Goal: Information Seeking & Learning: Find contact information

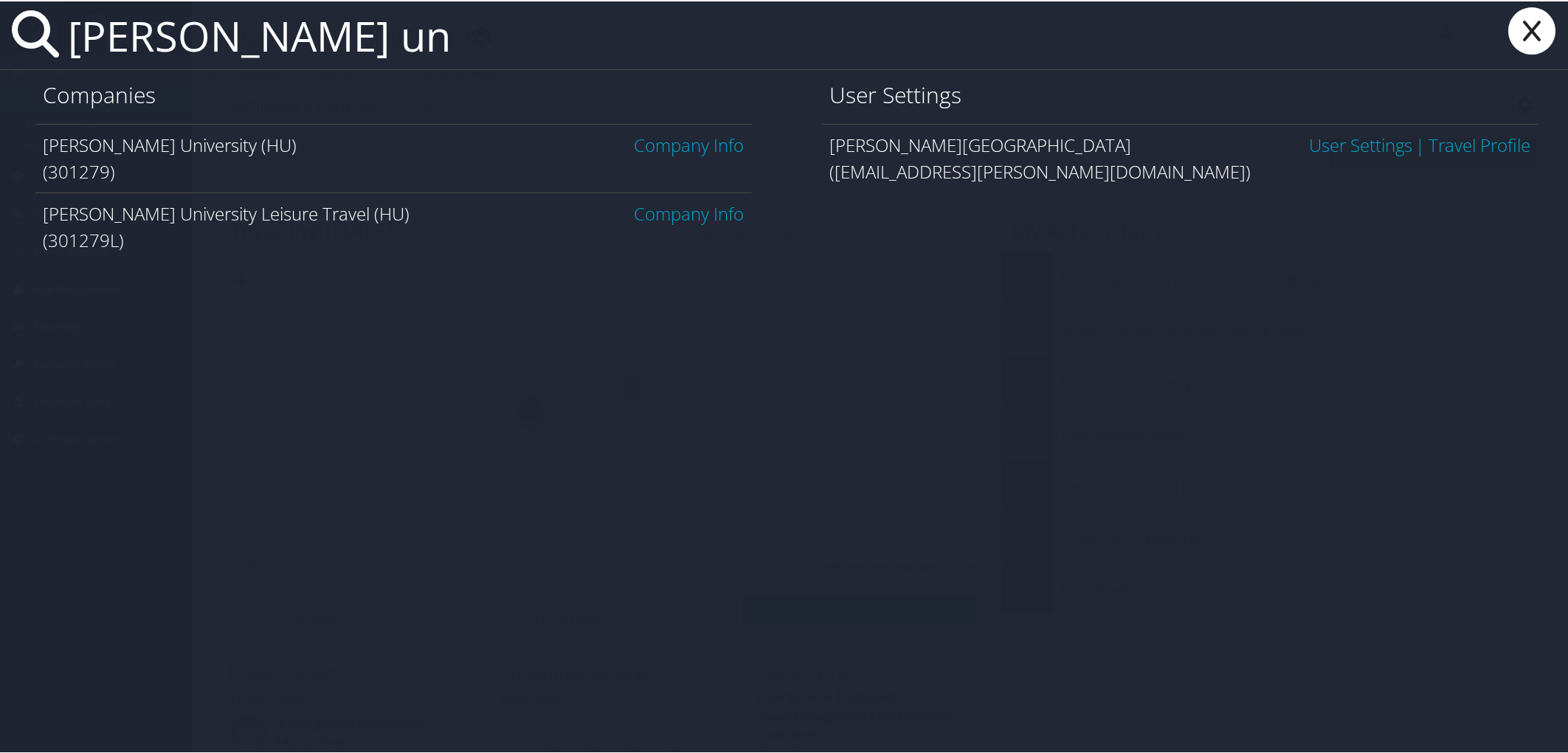
type input "howard un"
click at [668, 139] on link "Company Info" at bounding box center [689, 143] width 110 height 25
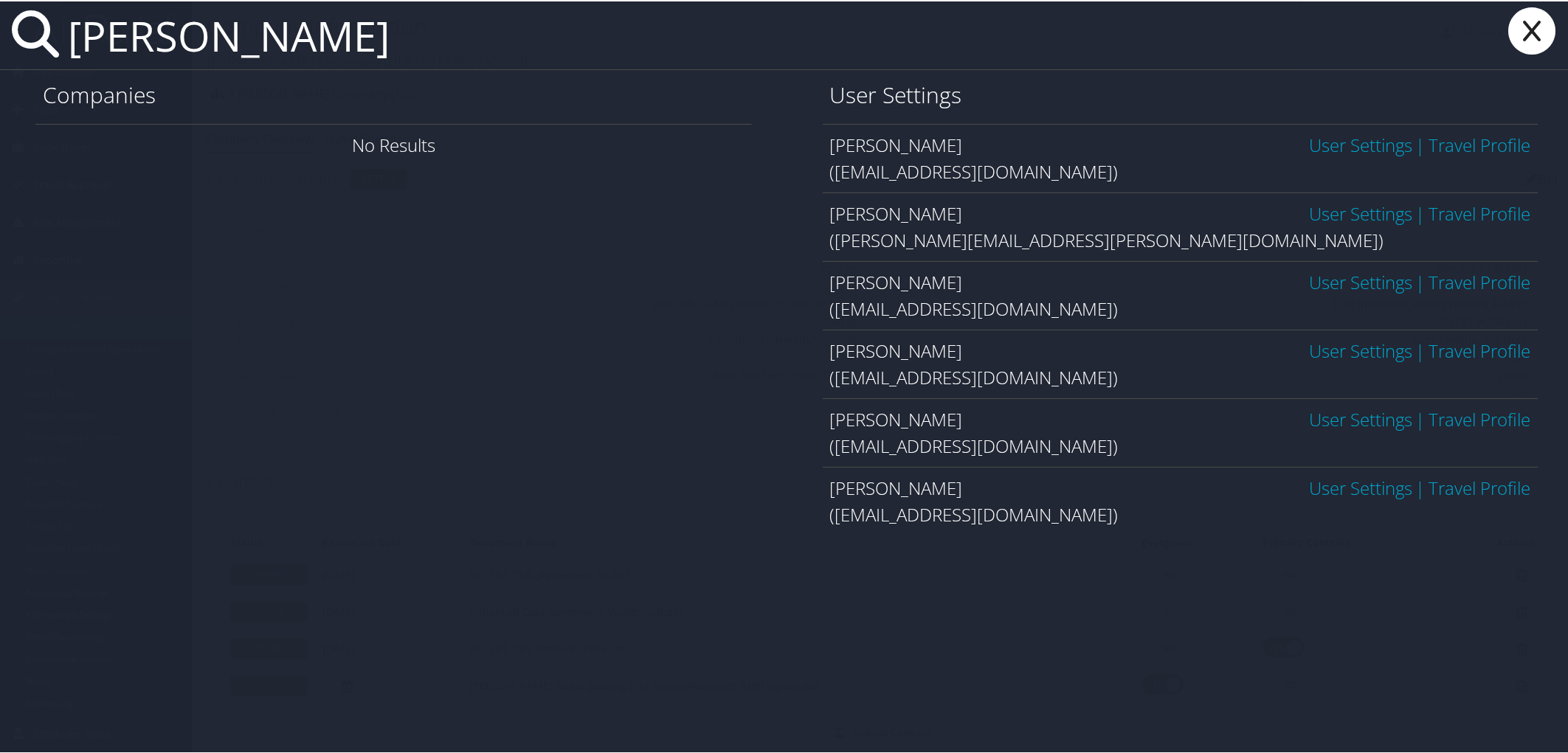
type input "lori allen"
click at [1361, 211] on link "User Settings" at bounding box center [1360, 212] width 103 height 25
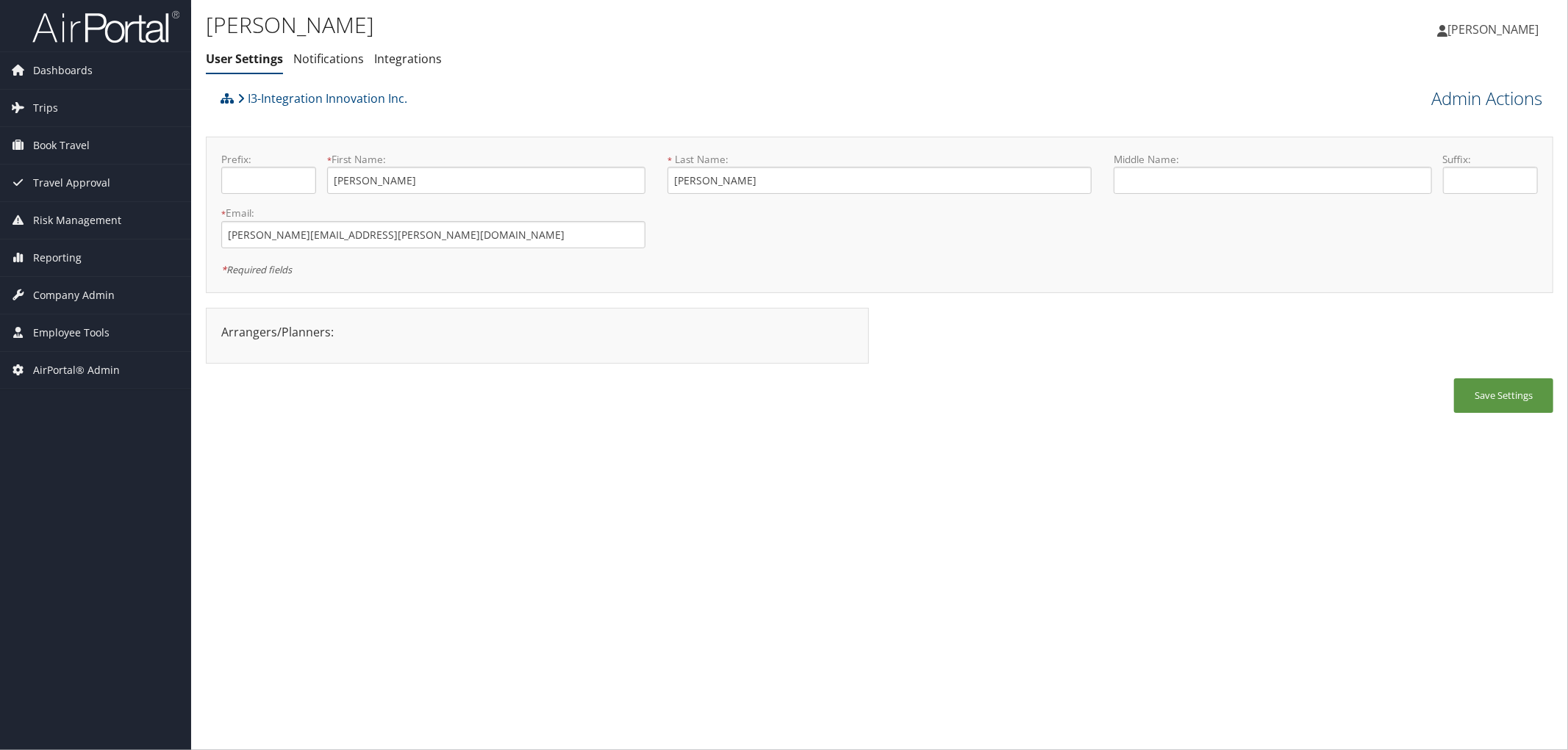
click at [1481, 101] on link "Admin Actions" at bounding box center [1487, 99] width 111 height 25
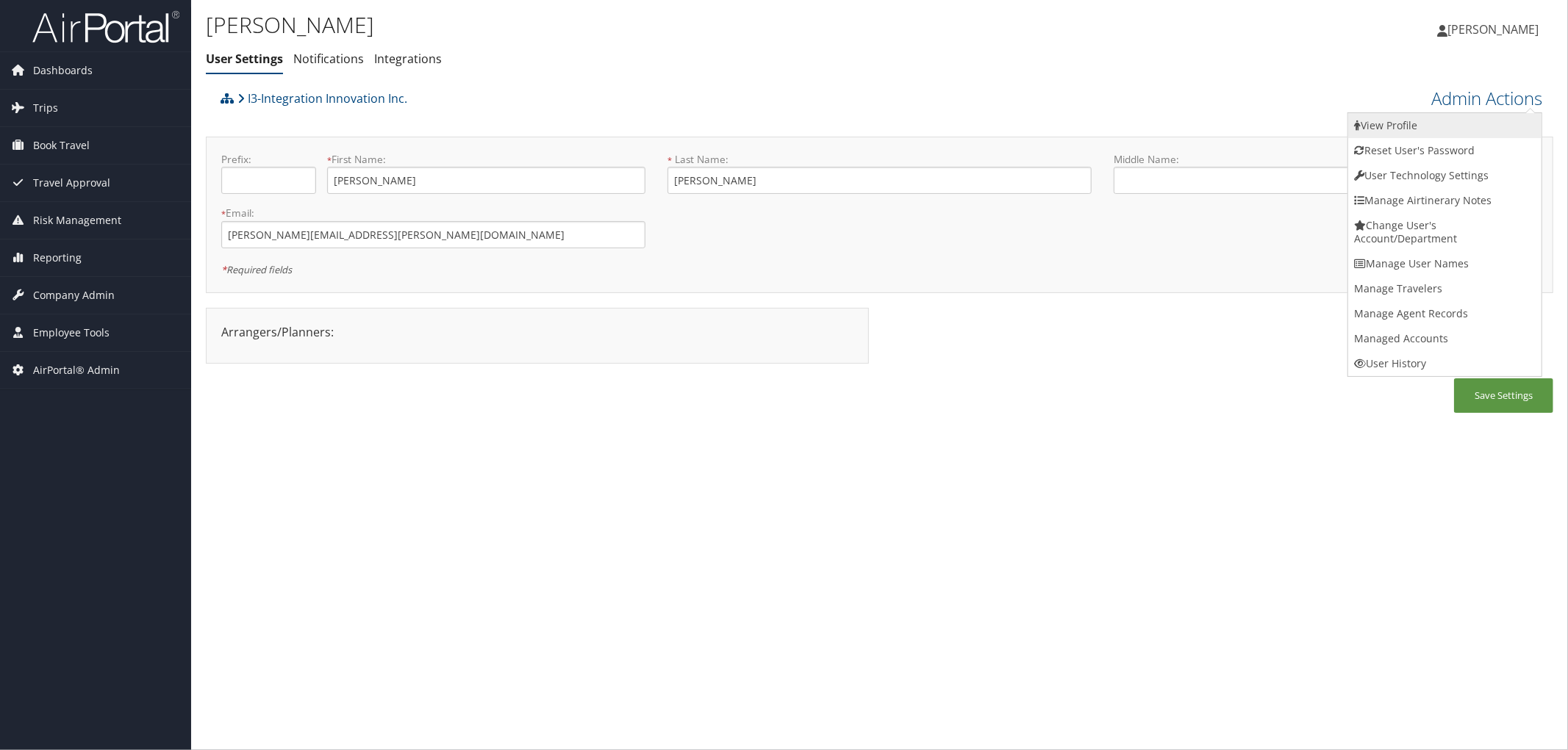
click at [1436, 123] on link "View Profile" at bounding box center [1445, 126] width 194 height 25
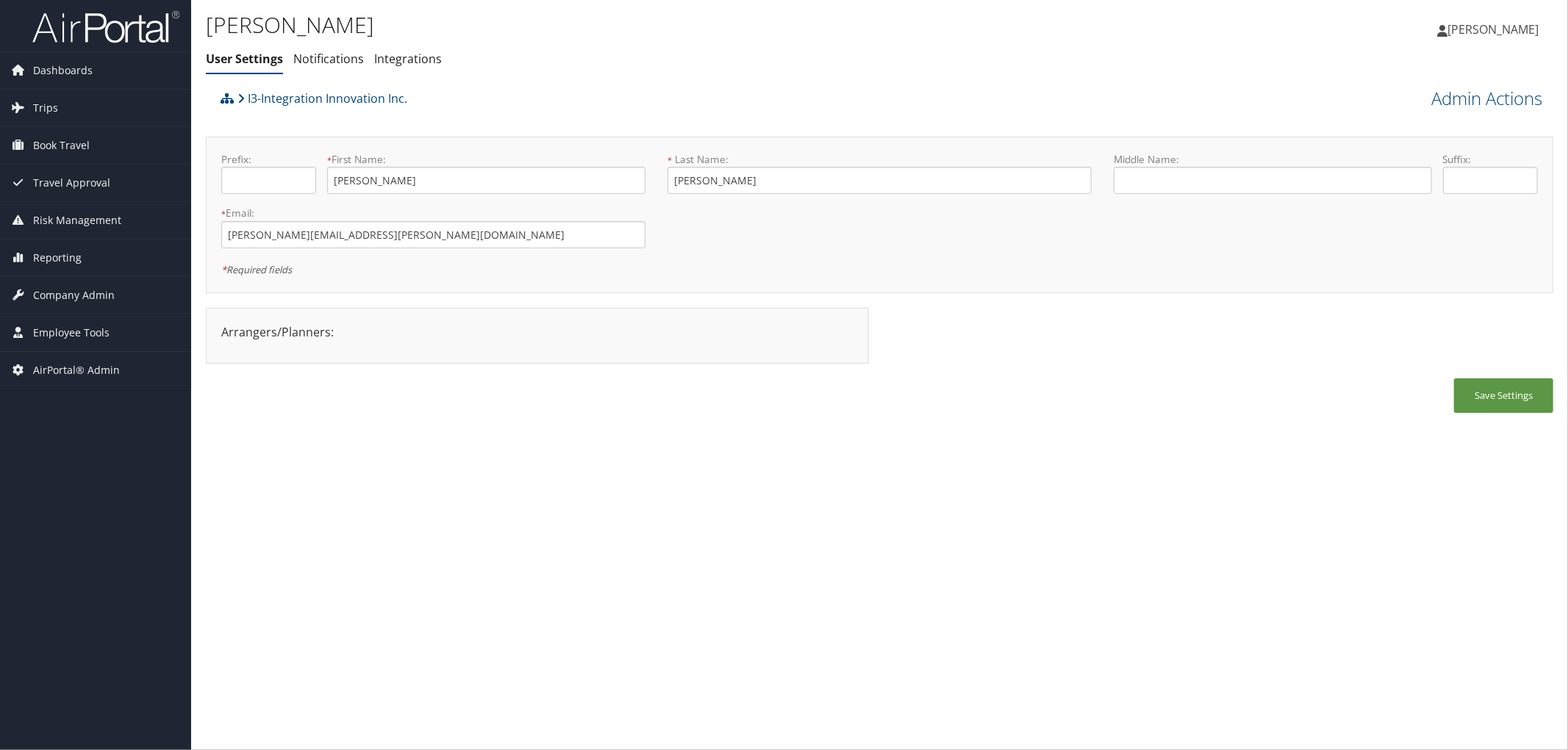
click at [440, 428] on div "Lori Allen User Settings Notifications Integrations User Settings Notifications…" at bounding box center [879, 375] width 1377 height 750
click at [460, 111] on div "I3-Integration Innovation Inc." at bounding box center [712, 103] width 989 height 39
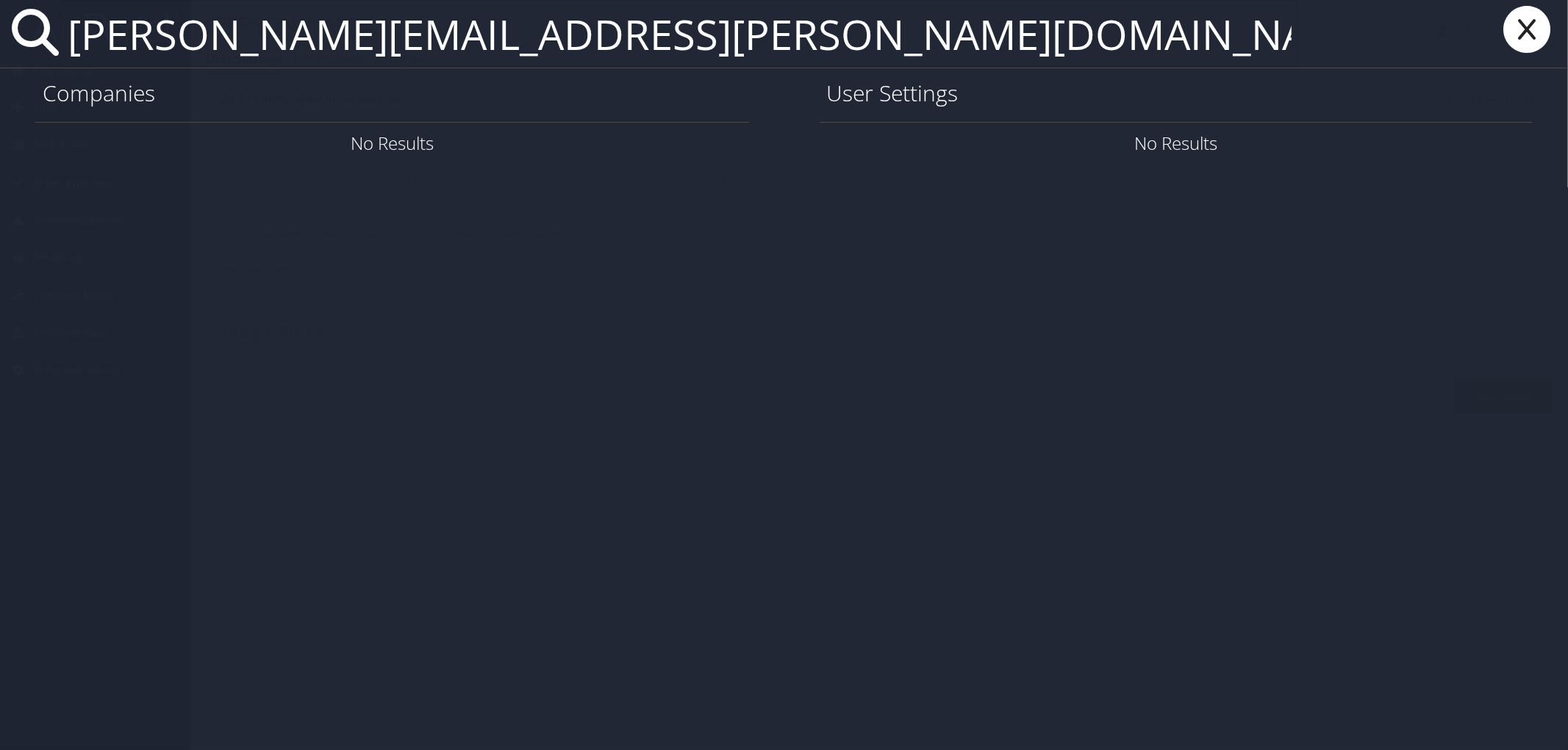
click at [387, 35] on input "christopher.zaw-mon@imail2.org" at bounding box center [679, 34] width 1235 height 68
drag, startPoint x: 472, startPoint y: 32, endPoint x: 687, endPoint y: 70, distance: 218.3
click at [687, 70] on div "christopher.zaw-mon@imail2.org Companies No Results User Settings No Results" at bounding box center [784, 375] width 1568 height 750
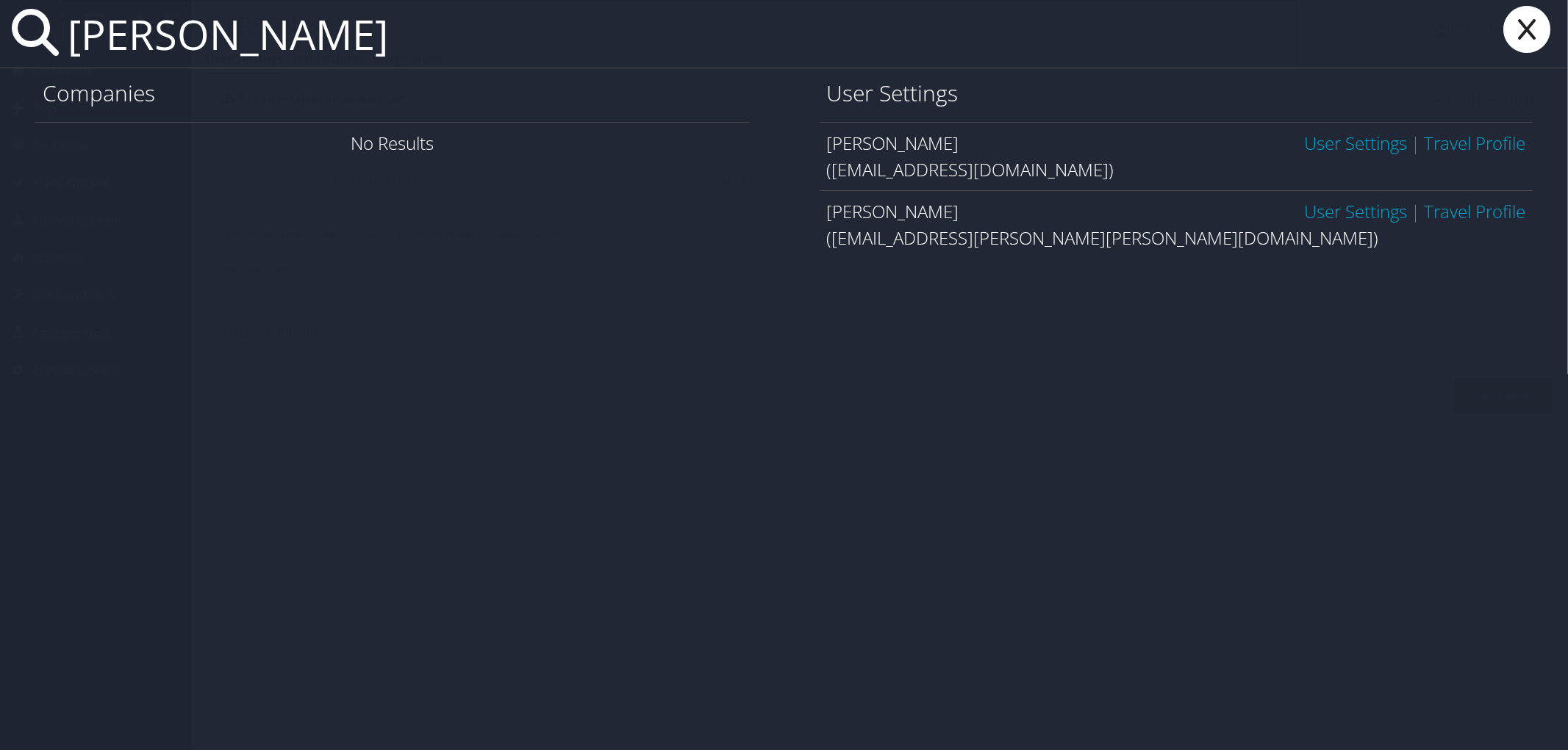
type input "christopher zaw"
click at [1517, 24] on icon at bounding box center [1527, 29] width 58 height 47
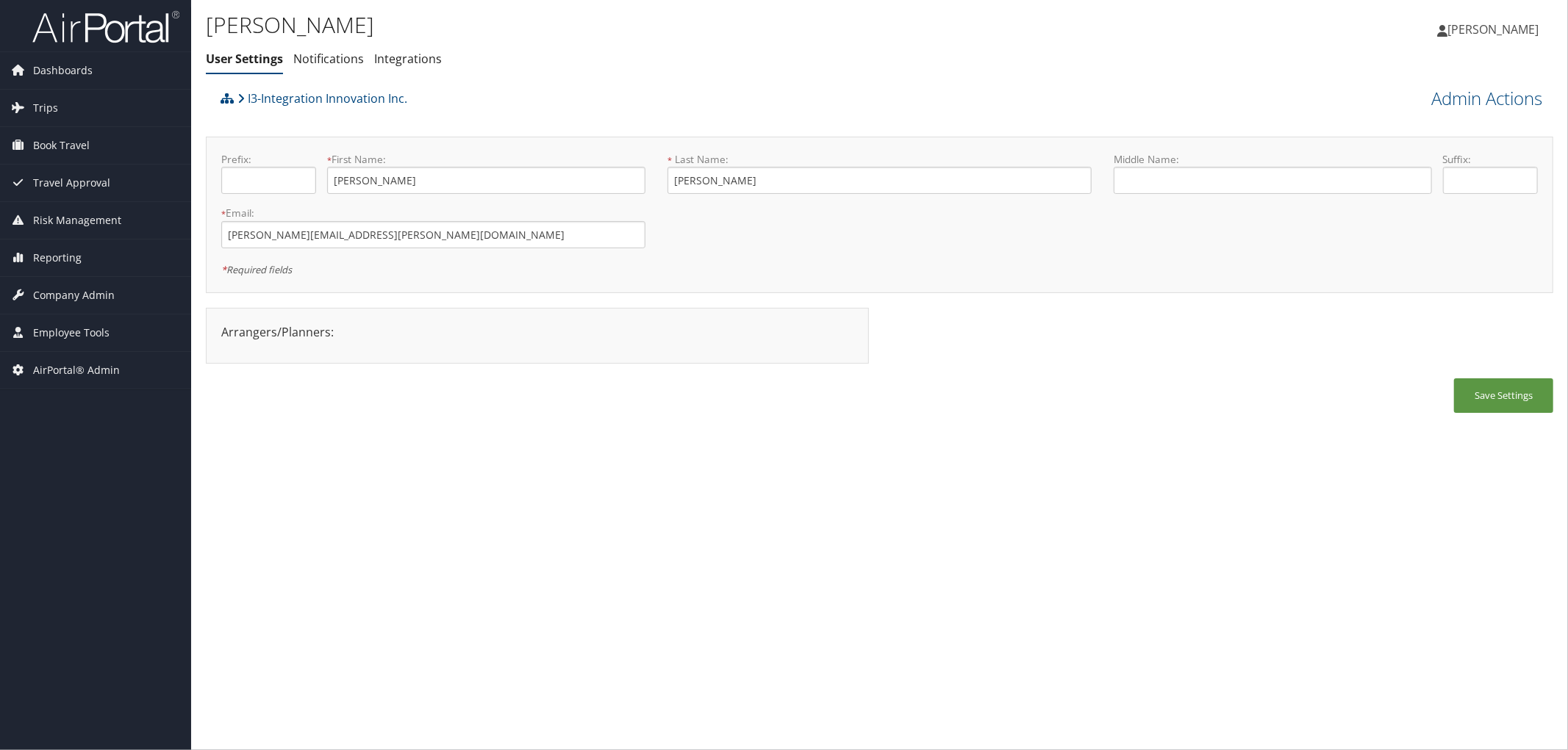
click at [570, 89] on div "I3-Integration Innovation Inc." at bounding box center [712, 103] width 989 height 39
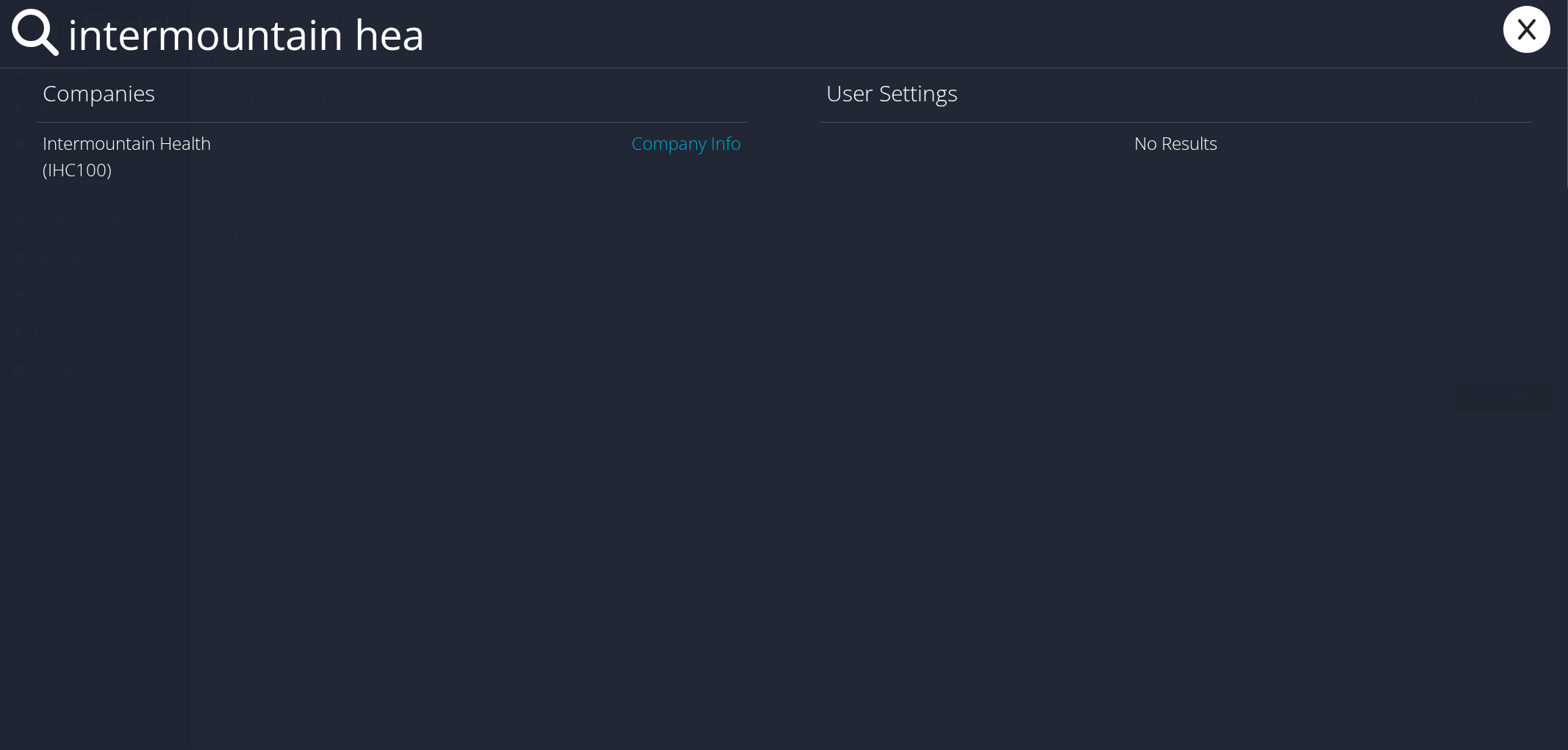
type input "intermountain hea"
click at [694, 143] on link "Company Info" at bounding box center [686, 143] width 110 height 24
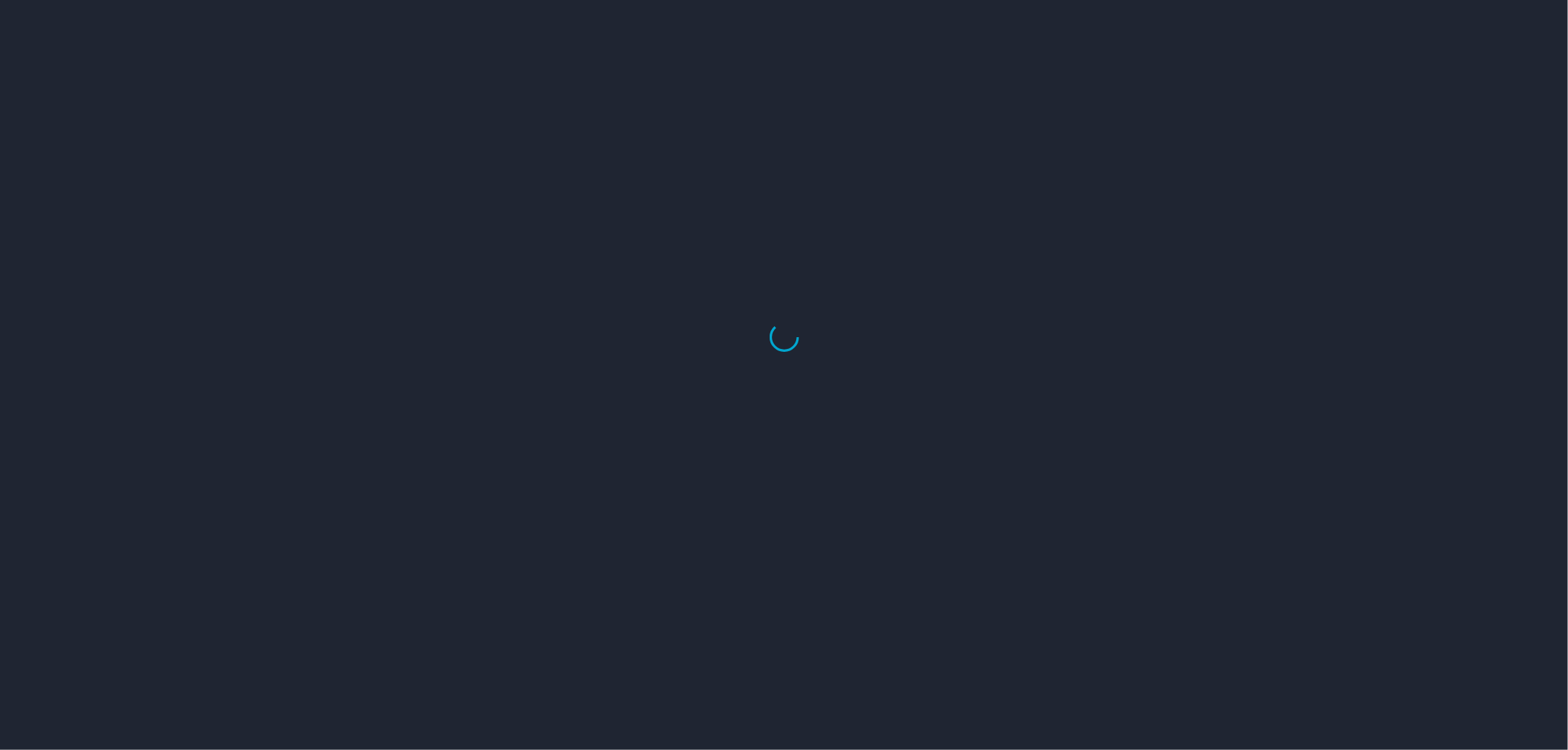
select select "US"
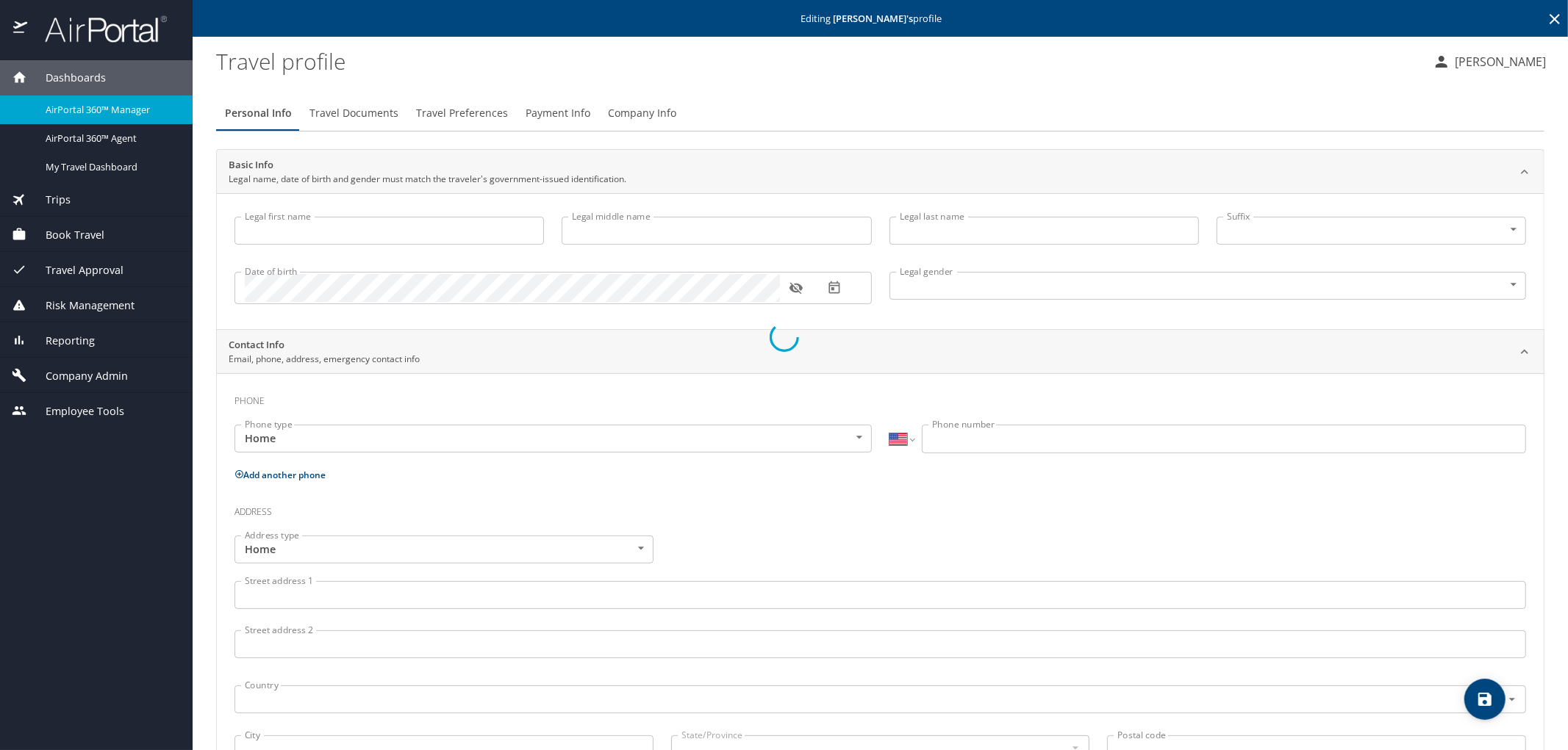
type input "Lori"
type input "Allen"
type input "Female"
type input "Douglas"
type input "Allen"
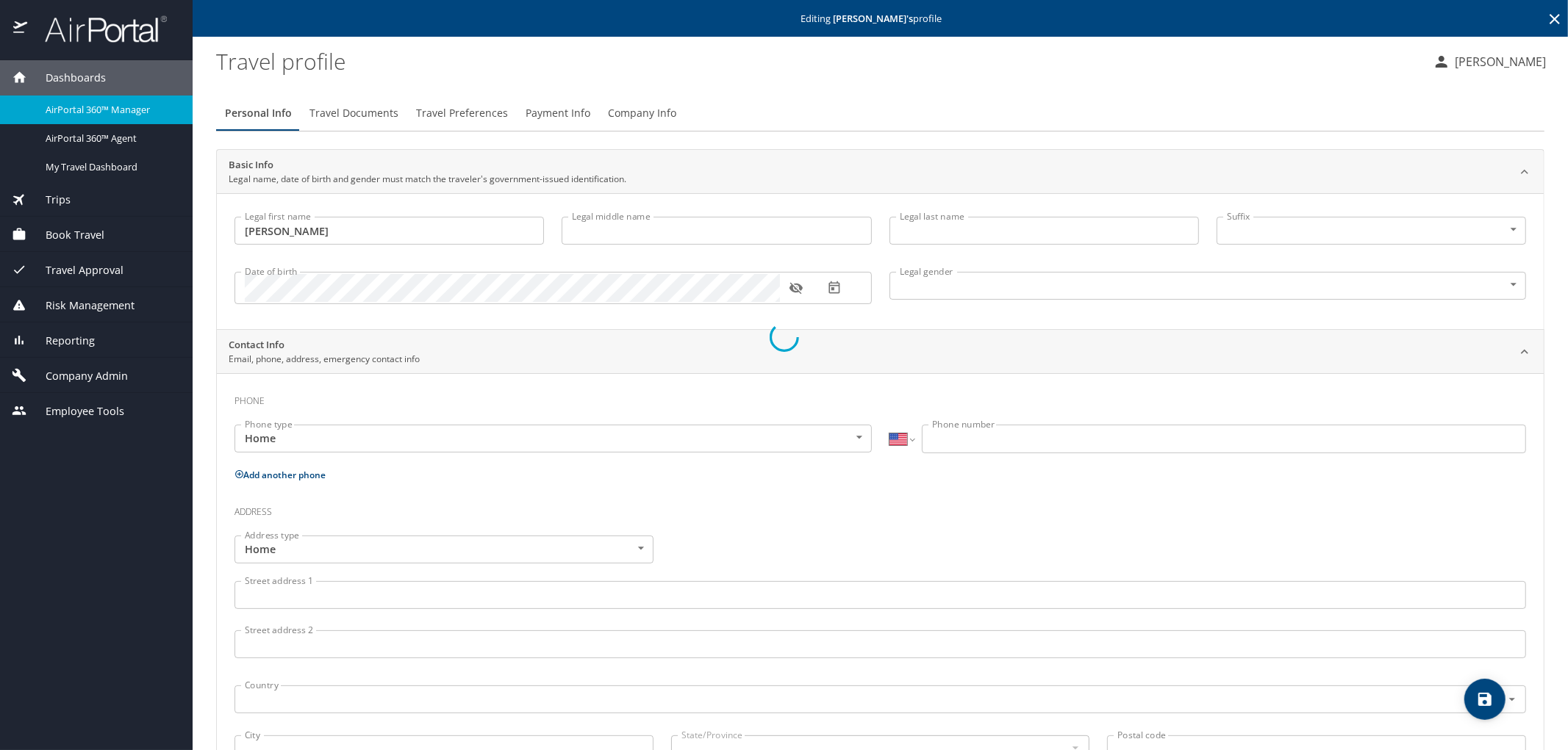
type input "(816) 674-5896"
type input "douga@fallsurf.com"
select select "US"
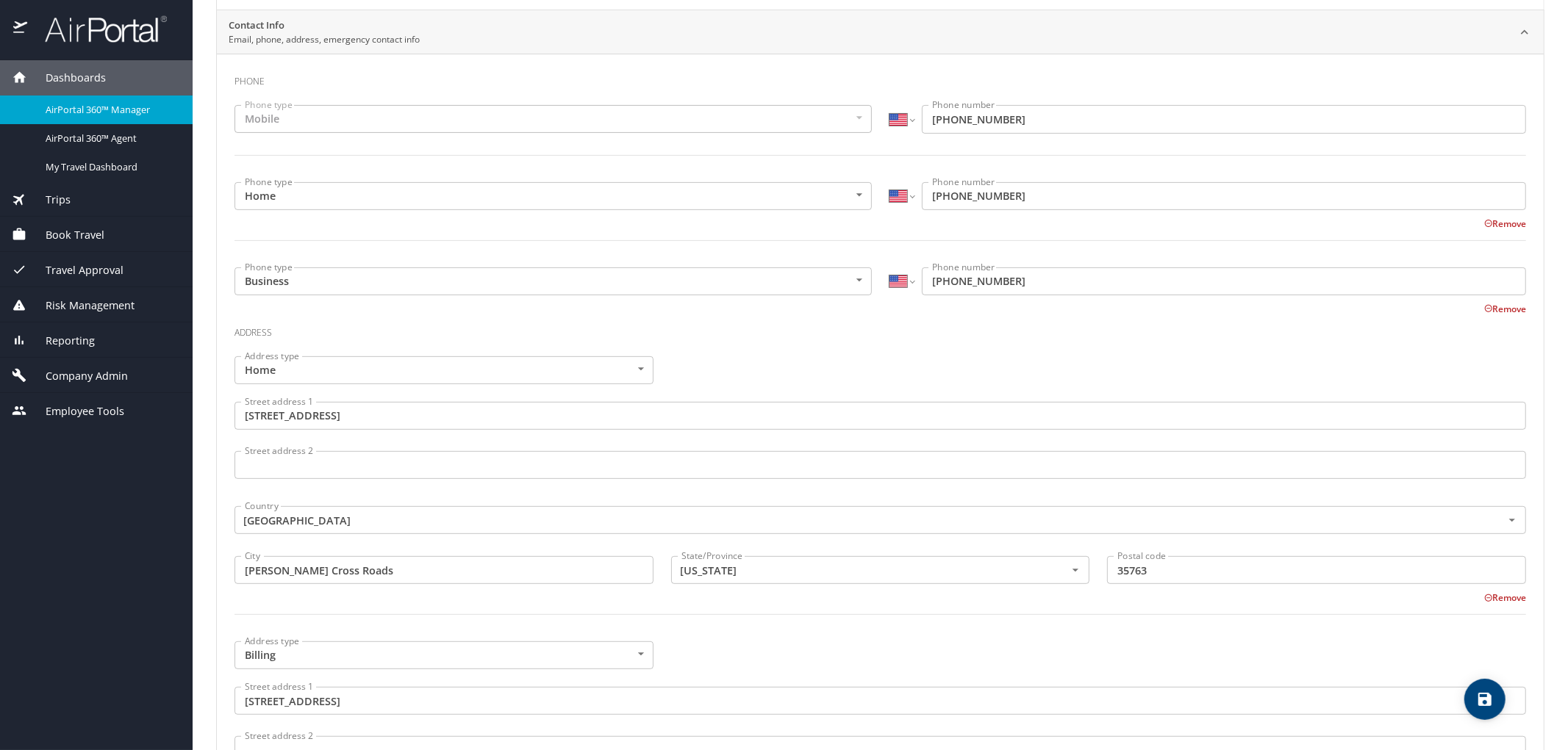
scroll to position [326, 0]
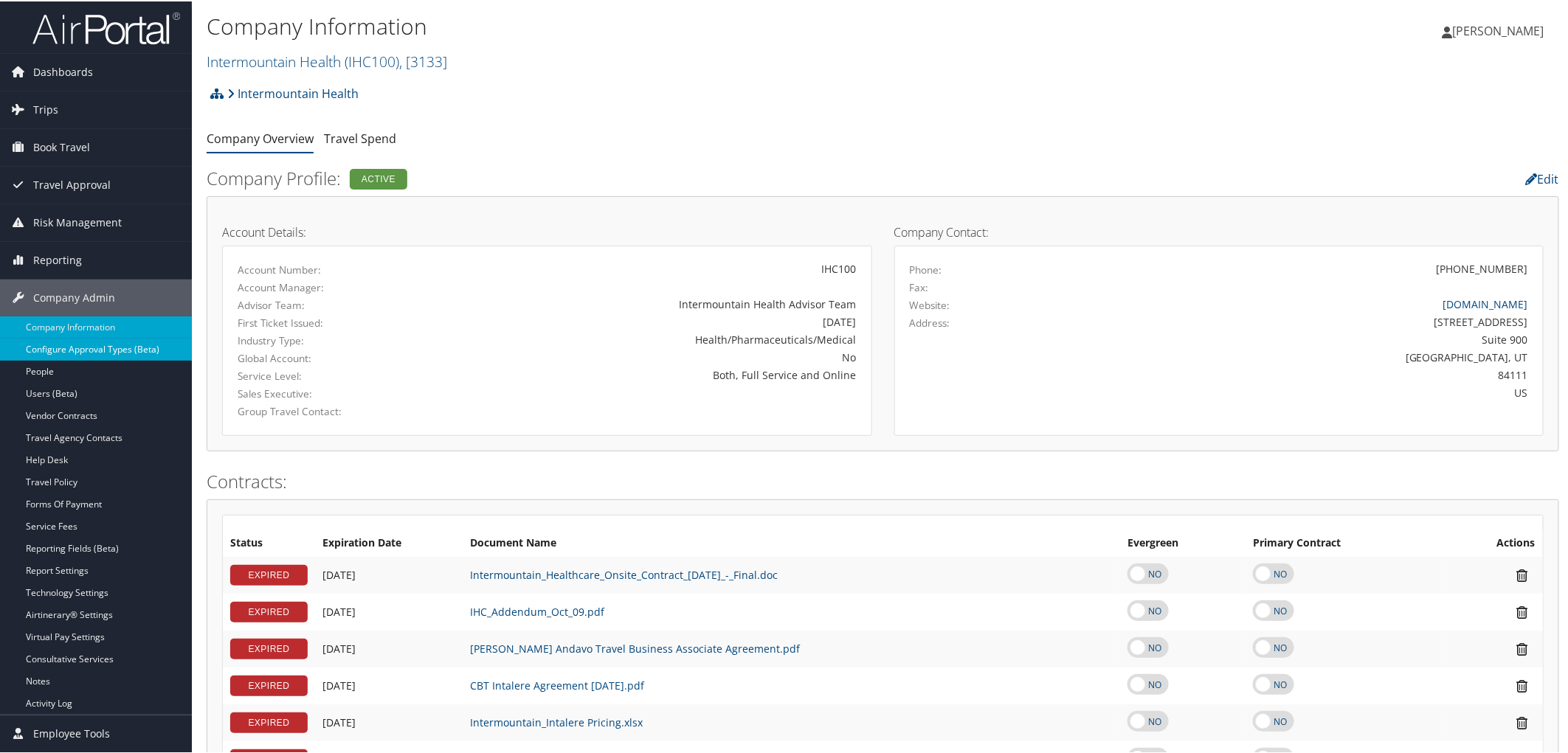
click at [78, 342] on link "Configure Approval Types (Beta)" at bounding box center [96, 348] width 192 height 22
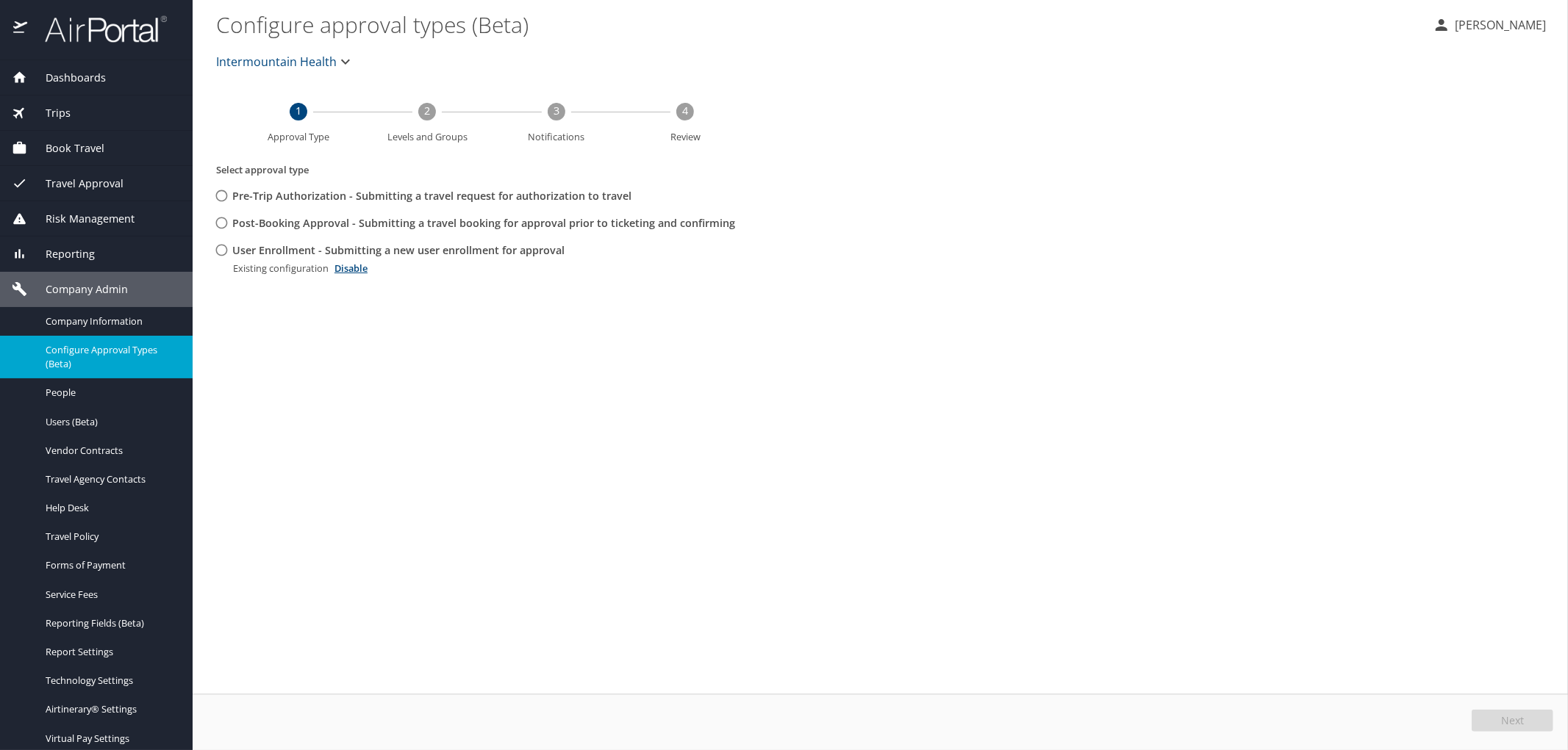
click at [266, 255] on span "User Enrollment - Submitting a new user enrollment for approval" at bounding box center [398, 250] width 333 height 16
click at [235, 255] on input "User Enrollment - Submitting a new user enrollment for approval" at bounding box center [221, 250] width 27 height 27
radio input "true"
click at [1497, 716] on button "Edit" at bounding box center [1514, 721] width 78 height 22
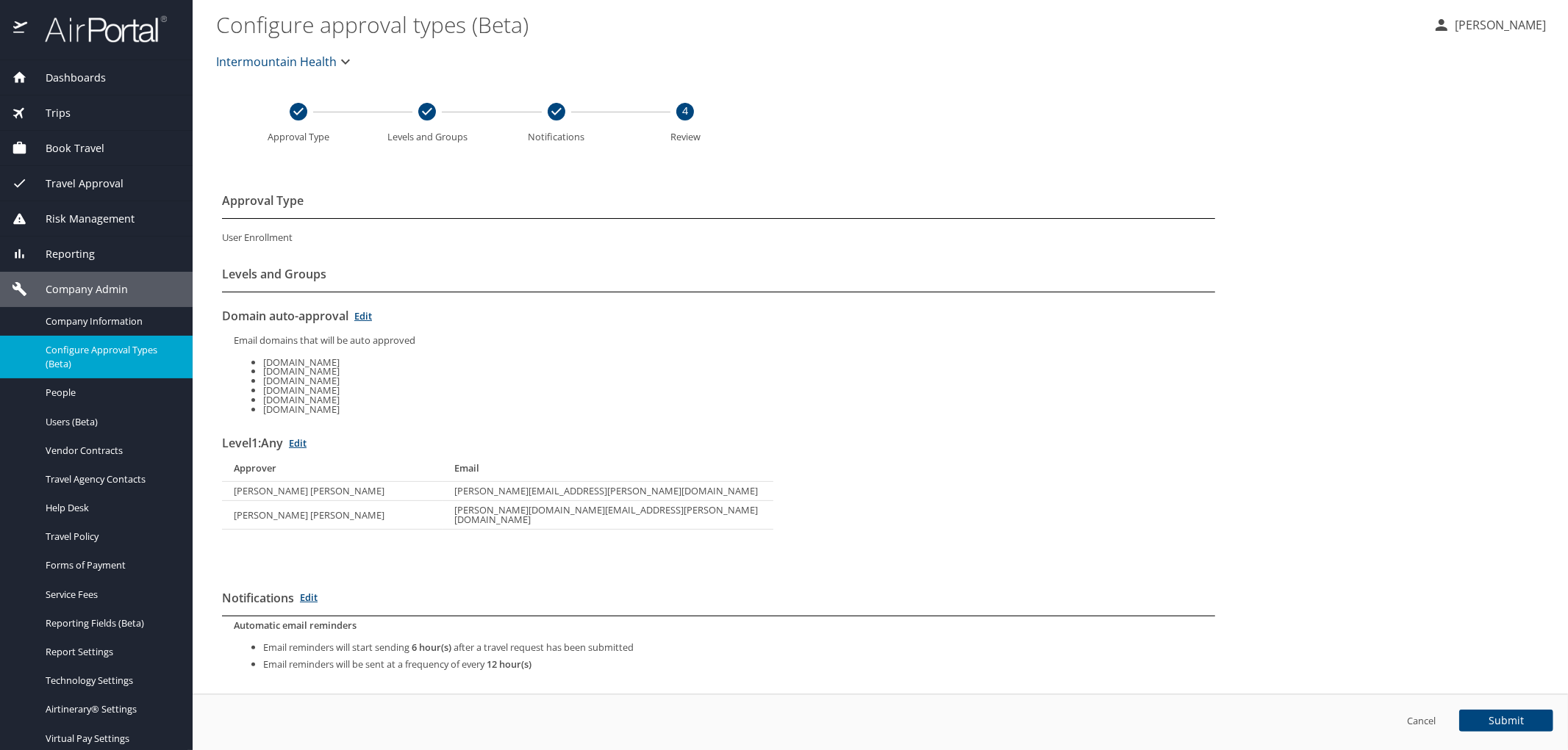
click at [72, 79] on span "Dashboards" at bounding box center [66, 77] width 79 height 16
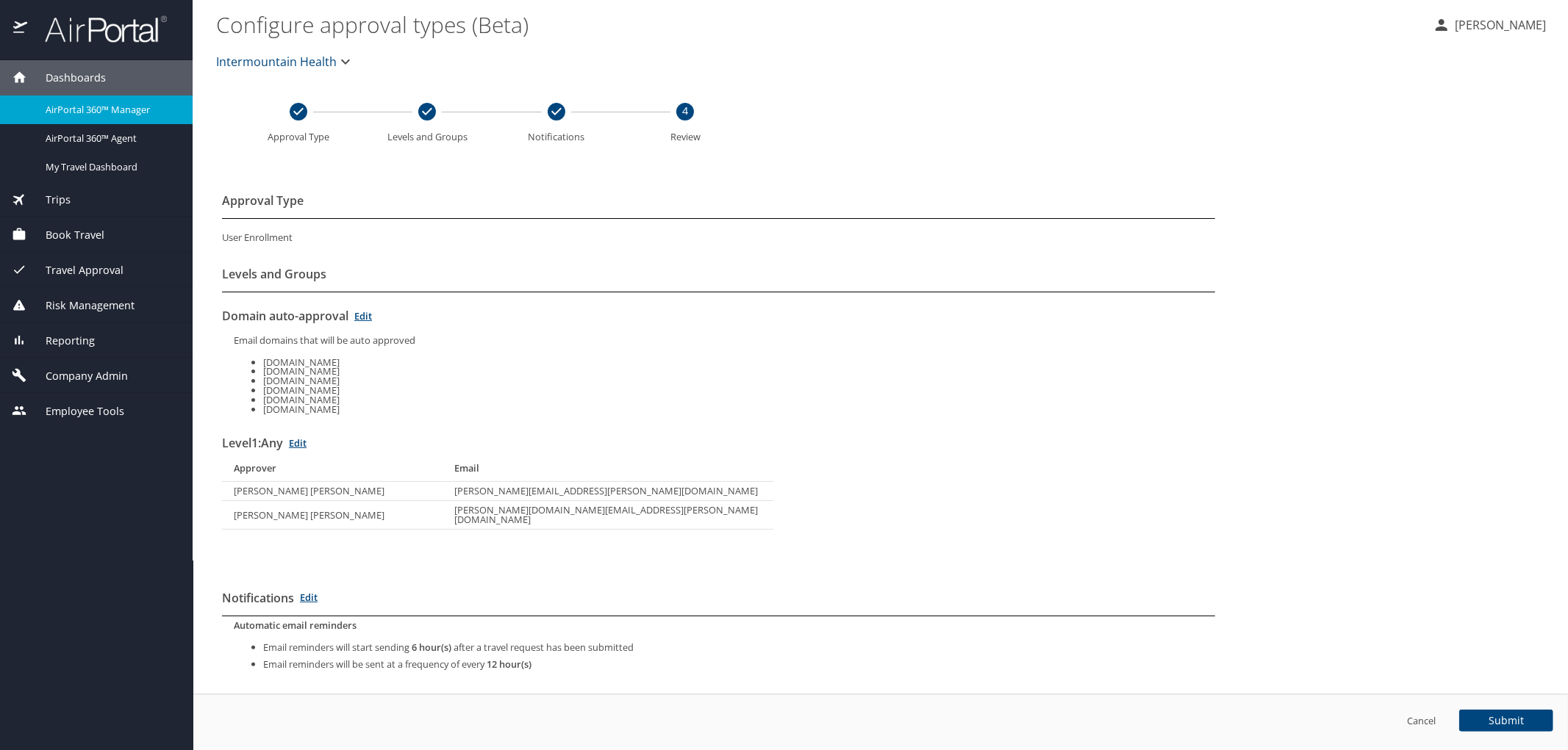
click at [65, 23] on img at bounding box center [97, 29] width 138 height 28
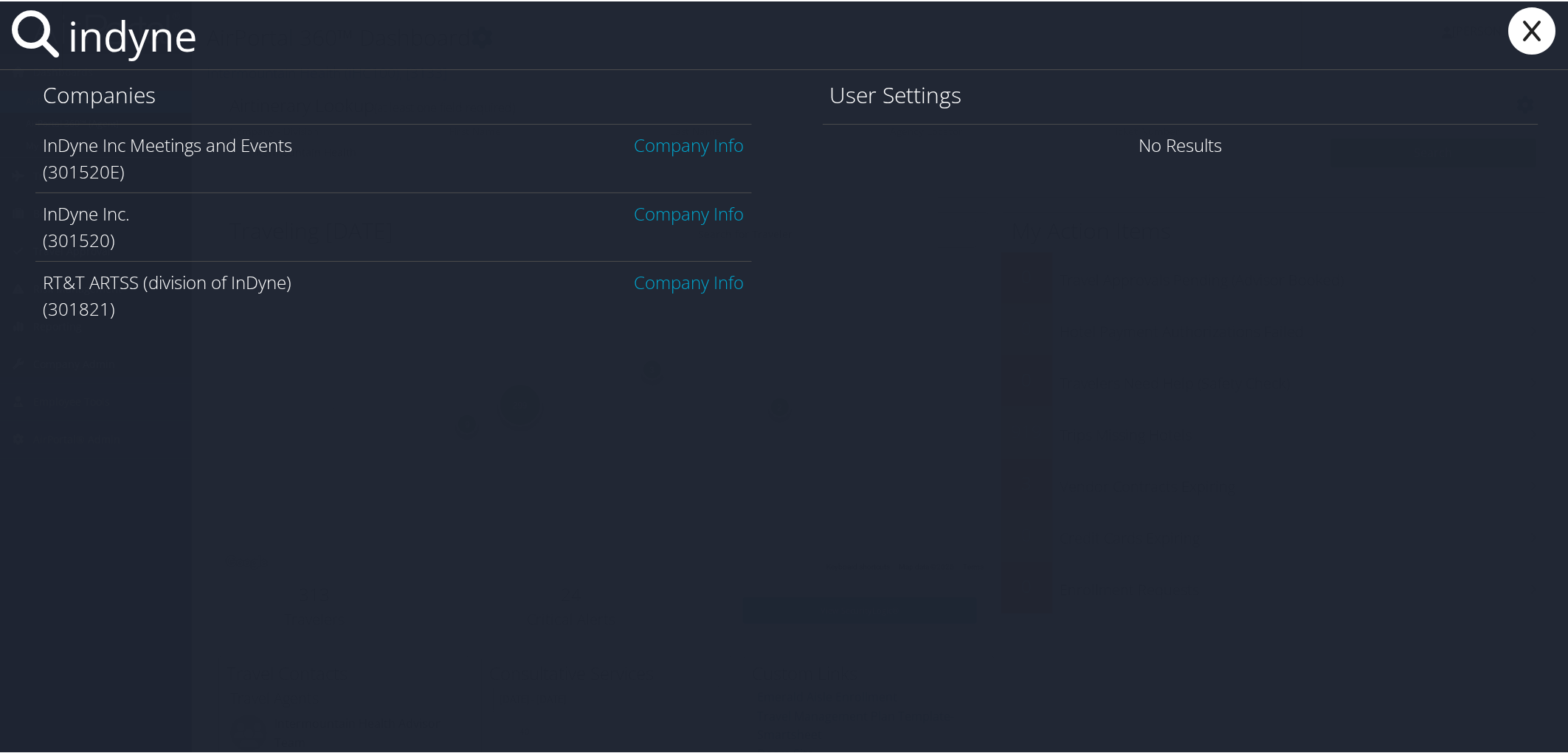
type input "indyne"
click at [644, 142] on link "Company Info" at bounding box center [689, 143] width 110 height 25
type input "indyne"
click at [648, 209] on link "Company Info" at bounding box center [689, 212] width 110 height 25
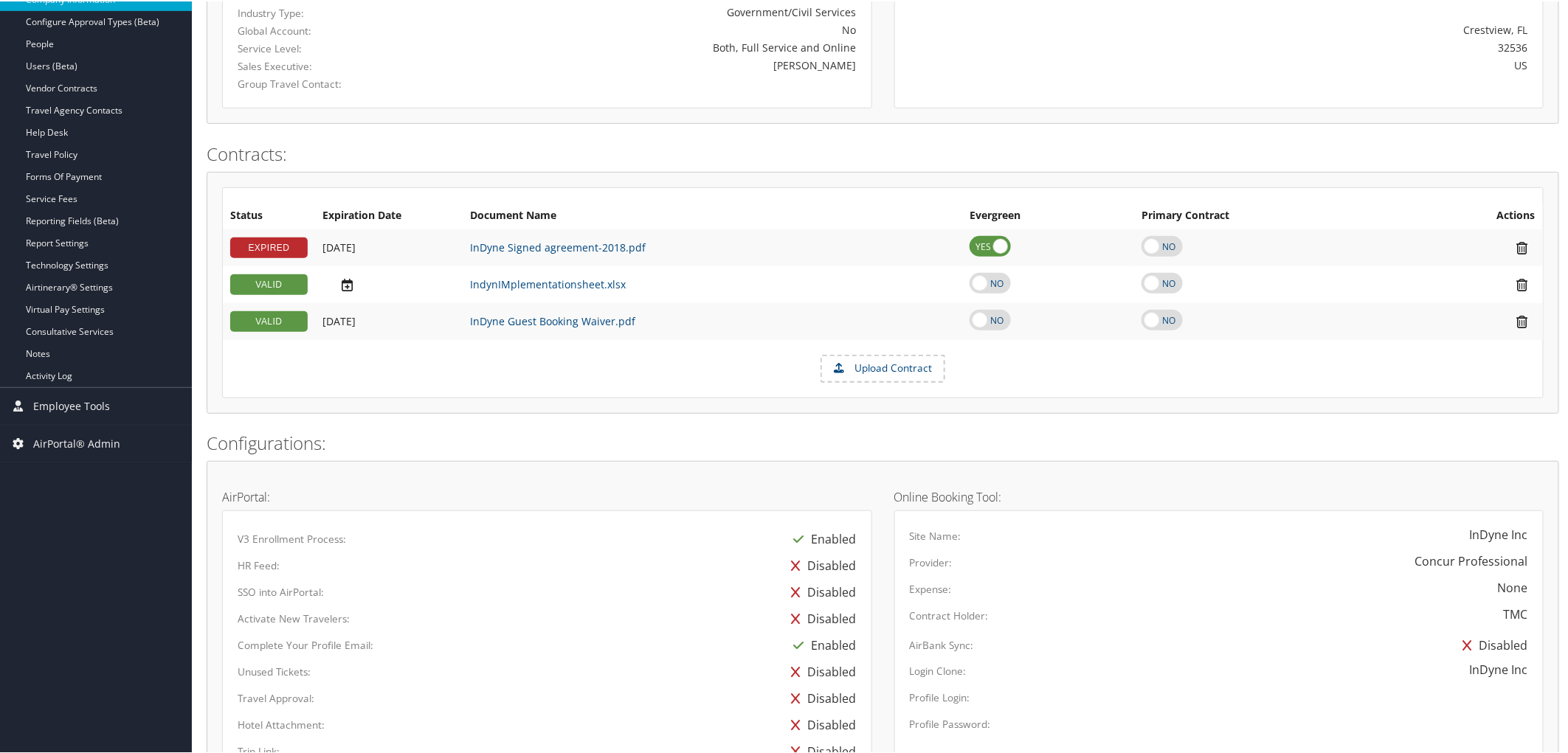
scroll to position [775, 0]
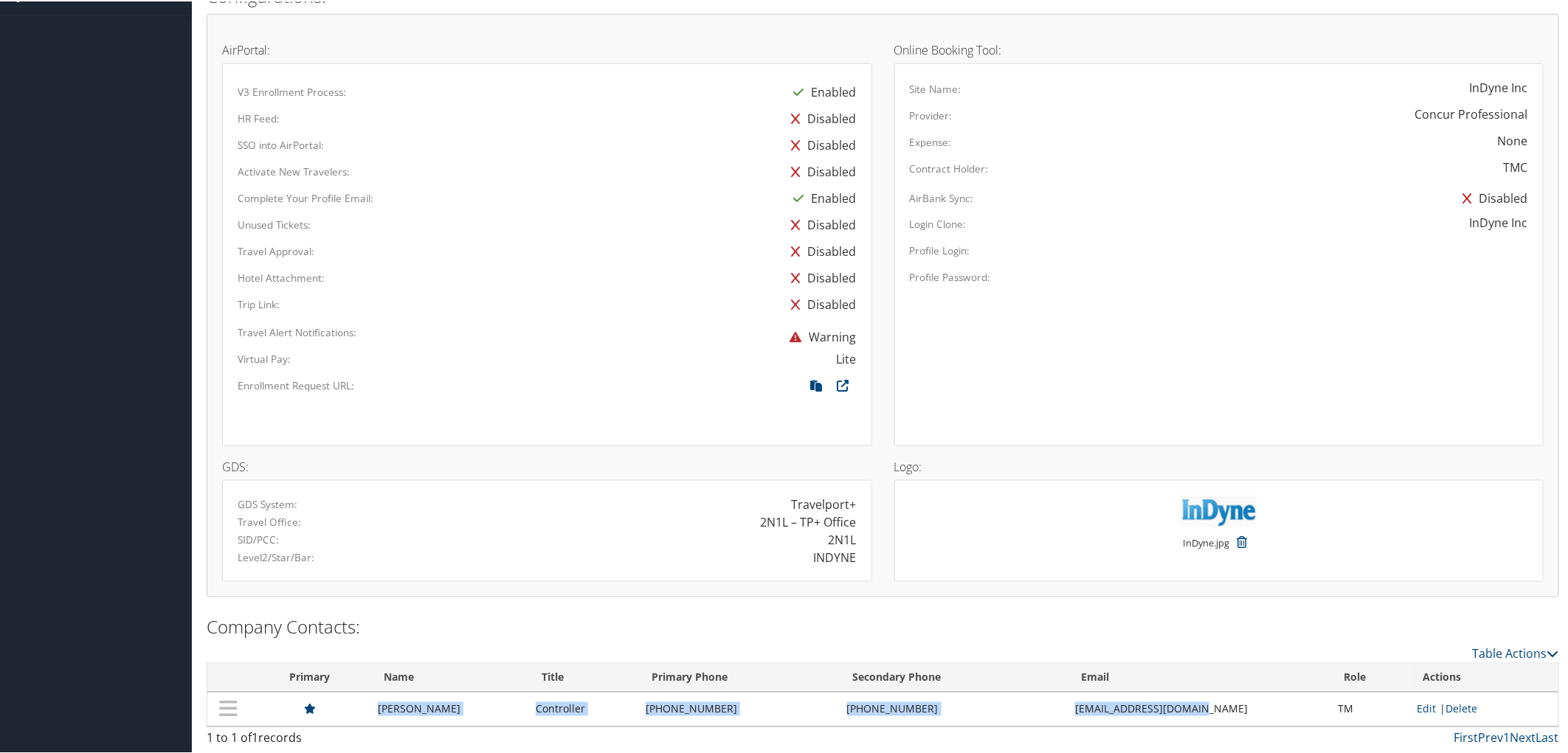
drag, startPoint x: 375, startPoint y: 708, endPoint x: 1190, endPoint y: 708, distance: 815.0
click at [1190, 708] on tr "[PERSON_NAME] Controller [PHONE_NUMBER] [PHONE_NUMBER] [EMAIL_ADDRESS][DOMAIN_N…" at bounding box center [883, 708] width 1351 height 34
copy tr "[PERSON_NAME] Controller [PHONE_NUMBER] [PHONE_NUMBER] [EMAIL_ADDRESS][DOMAIN_N…"
click at [1218, 692] on td "[EMAIL_ADDRESS][DOMAIN_NAME]" at bounding box center [1199, 708] width 262 height 34
drag, startPoint x: 1194, startPoint y: 710, endPoint x: 1067, endPoint y: 717, distance: 127.2
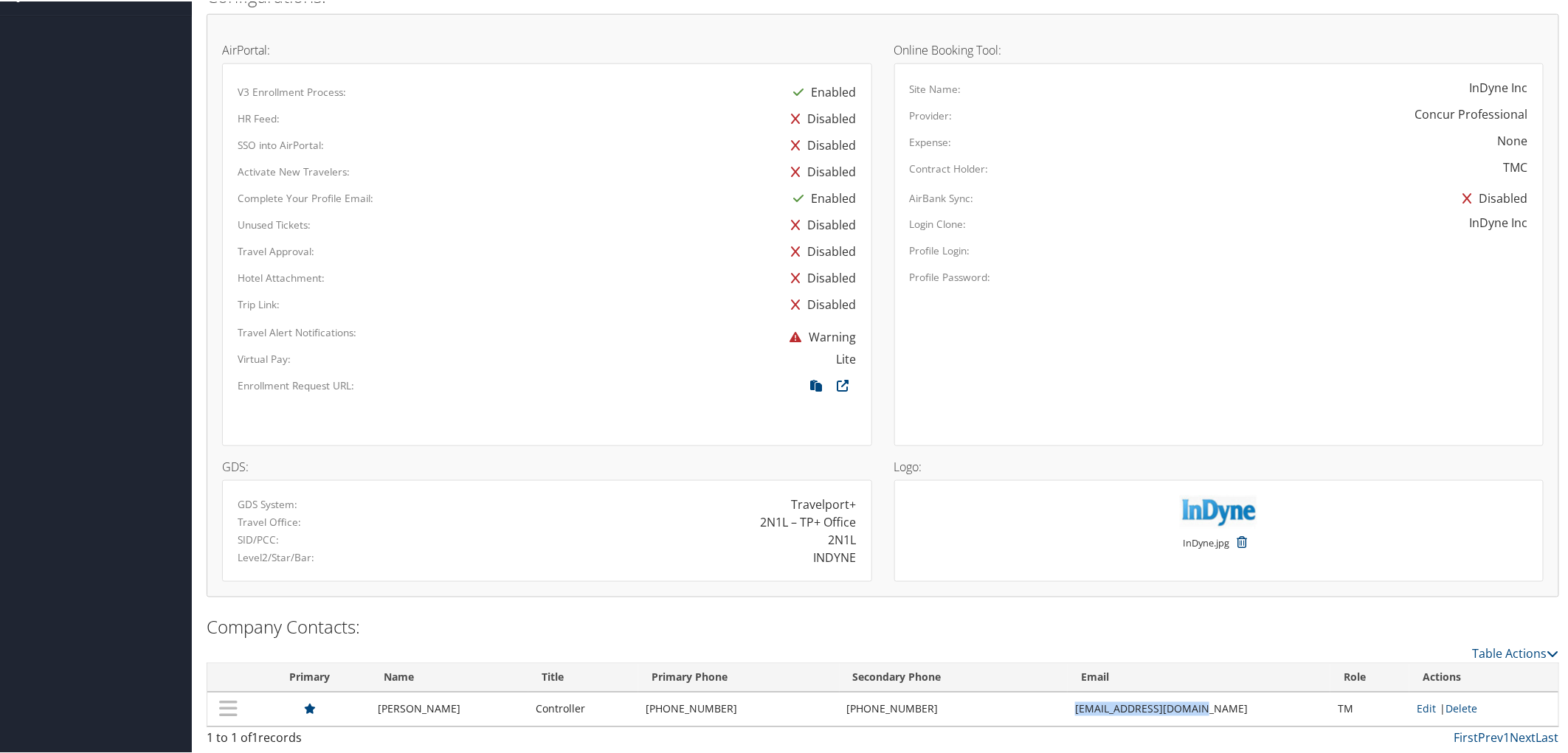
click at [1068, 717] on td "[EMAIL_ADDRESS][DOMAIN_NAME]" at bounding box center [1199, 708] width 262 height 34
copy td "[EMAIL_ADDRESS][DOMAIN_NAME]"
drag, startPoint x: 451, startPoint y: 712, endPoint x: 377, endPoint y: 716, distance: 74.1
click at [377, 716] on td "[PERSON_NAME]" at bounding box center [449, 708] width 158 height 34
copy td "[PERSON_NAME]"
